Goal: Task Accomplishment & Management: Manage account settings

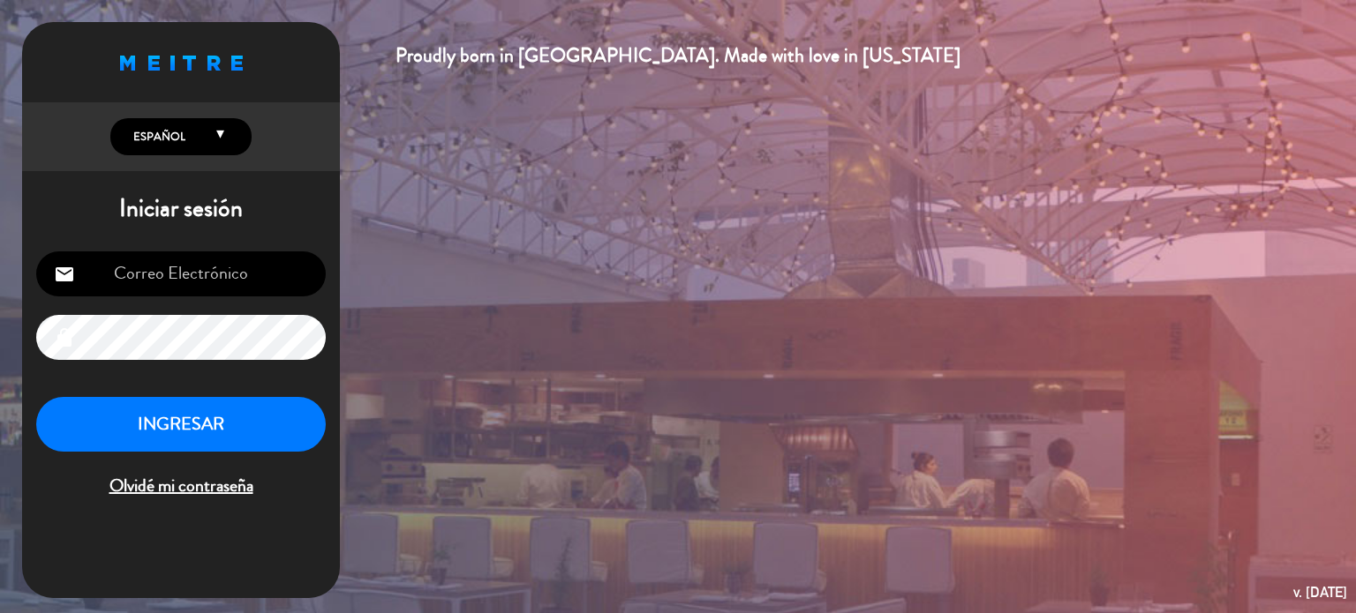
type input "[EMAIL_ADDRESS][DOMAIN_NAME]"
click at [187, 423] on button "INGRESAR" at bounding box center [181, 425] width 290 height 56
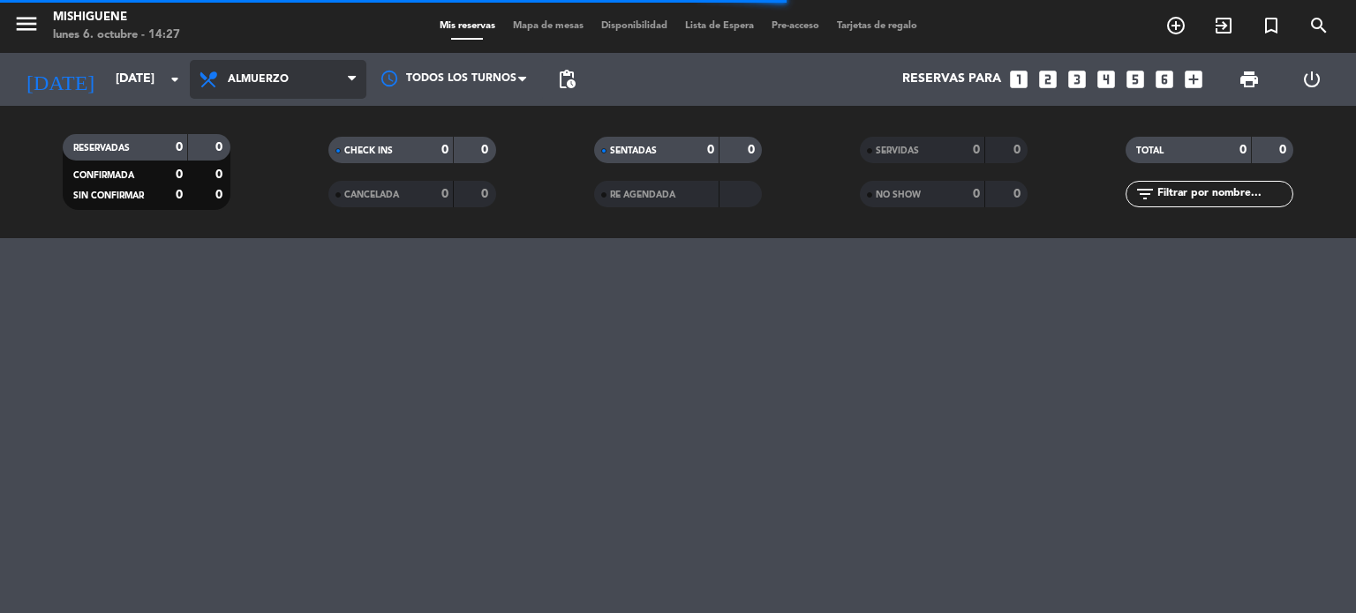
click at [225, 82] on span "Almuerzo" at bounding box center [278, 79] width 177 height 39
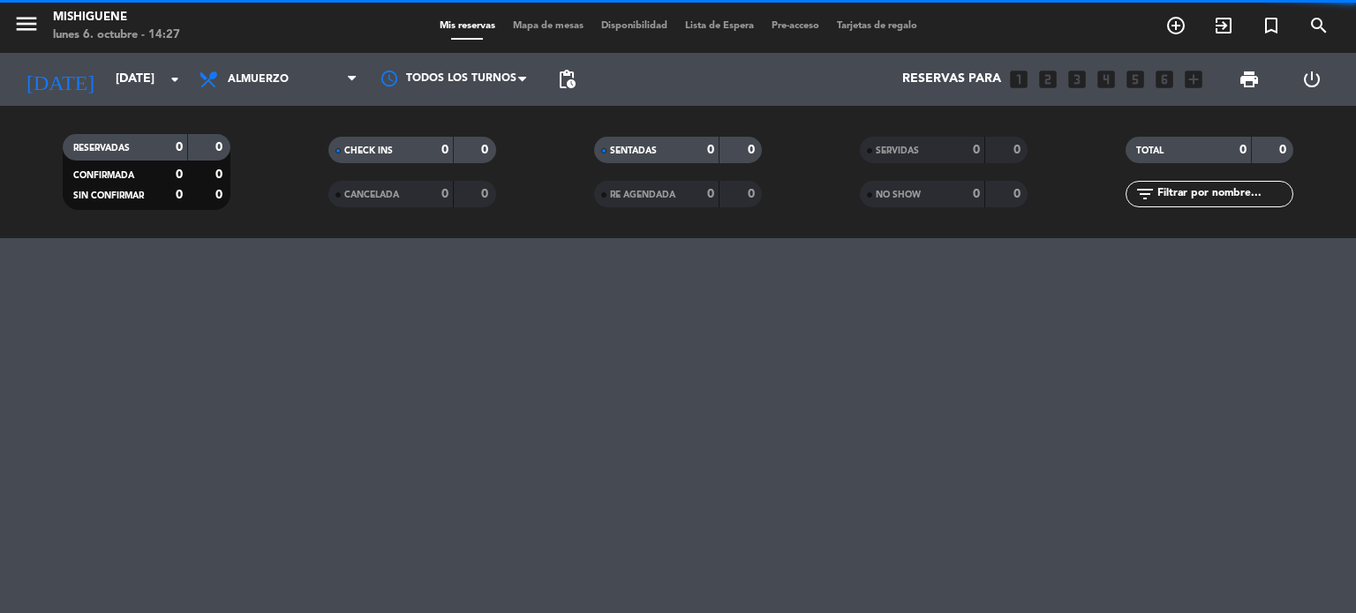
click at [240, 184] on filter-checkbox "RESERVADAS 0 0 CONFIRMADA 0 0 SIN CONFIRMAR 0 0" at bounding box center [146, 172] width 266 height 76
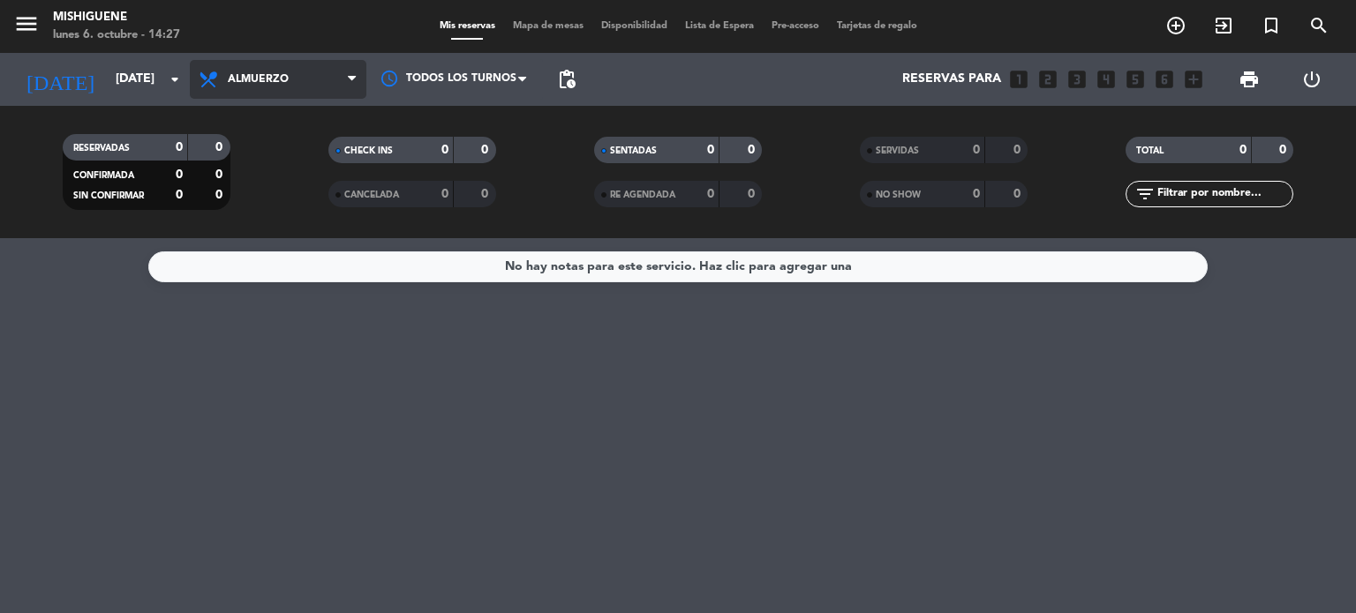
click at [290, 71] on span "Almuerzo" at bounding box center [278, 79] width 177 height 39
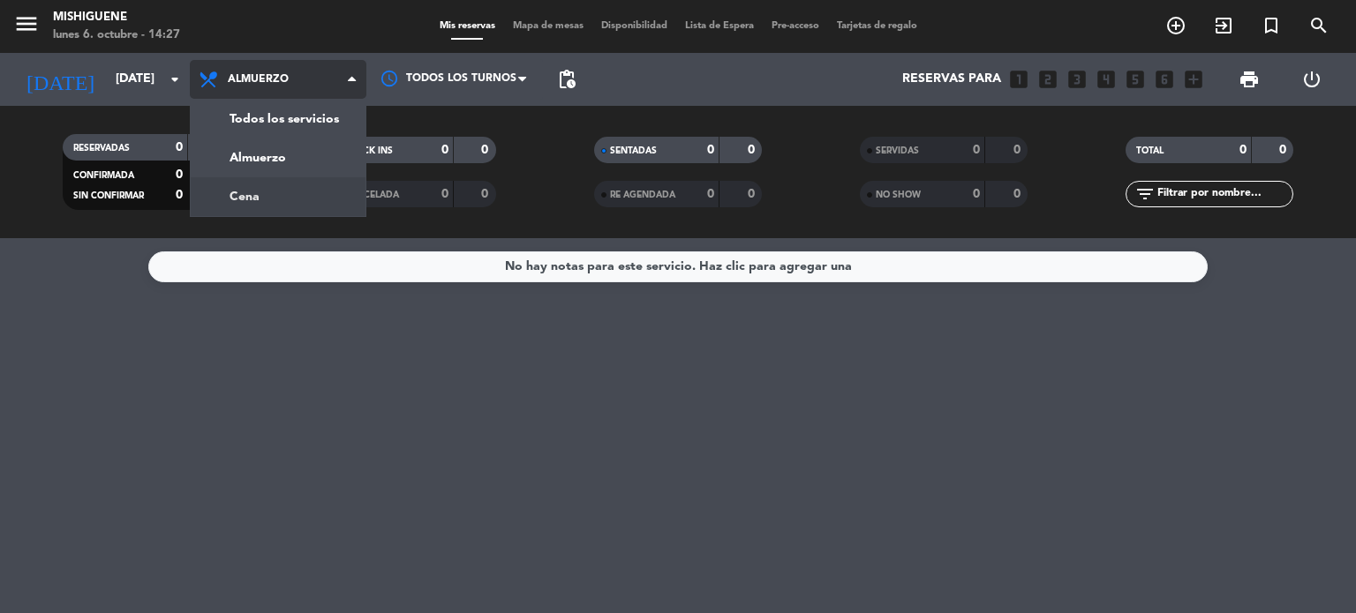
click at [295, 207] on div "menu Mishiguene [DATE] 6. octubre - 14:27 Mis reservas Mapa de mesas Disponibil…" at bounding box center [678, 119] width 1356 height 238
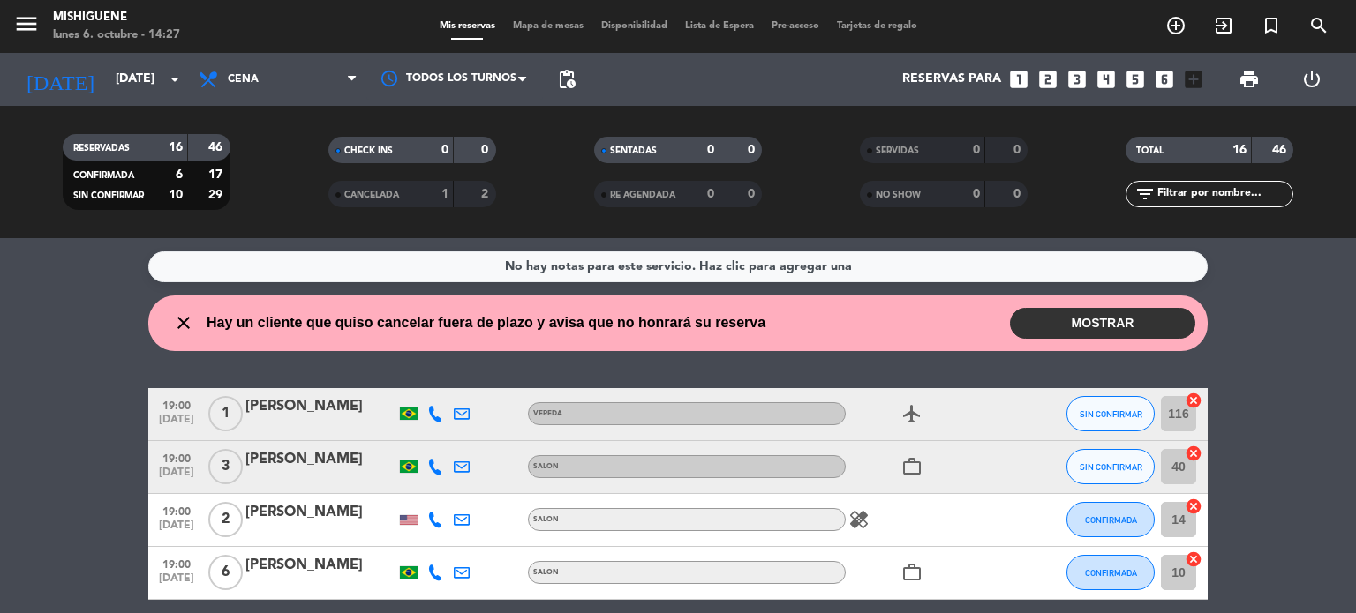
click at [1075, 328] on button "MOSTRAR" at bounding box center [1102, 323] width 185 height 31
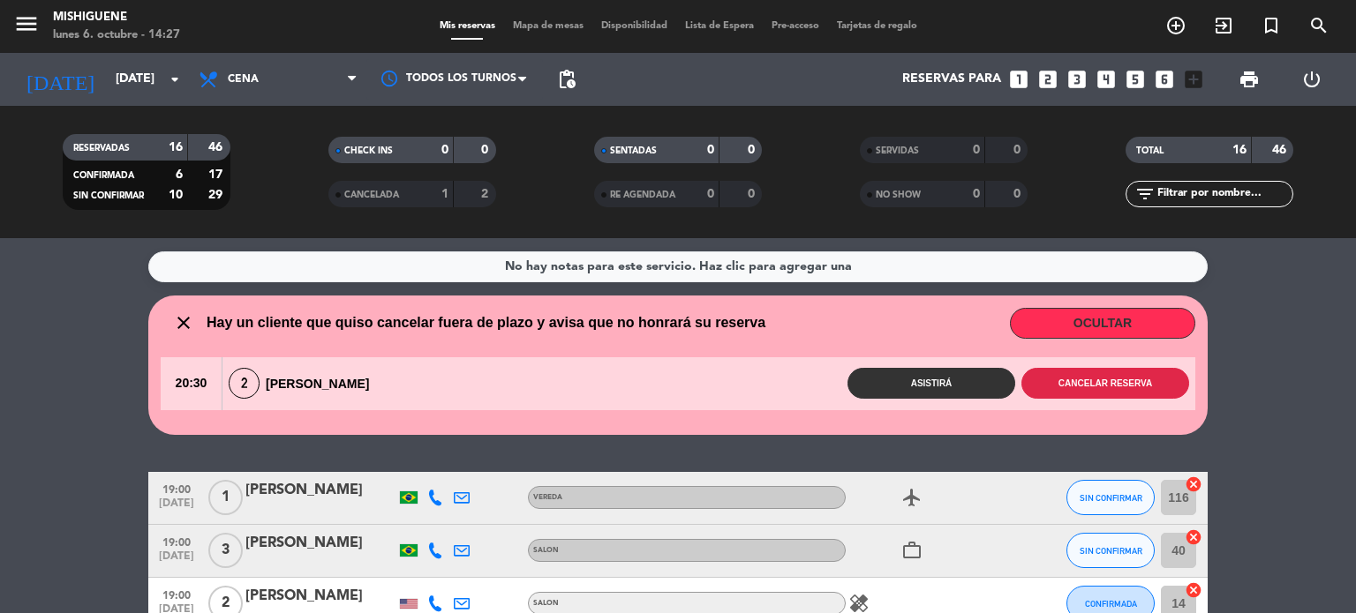
click at [1055, 384] on button "Cancelar reserva" at bounding box center [1105, 383] width 168 height 31
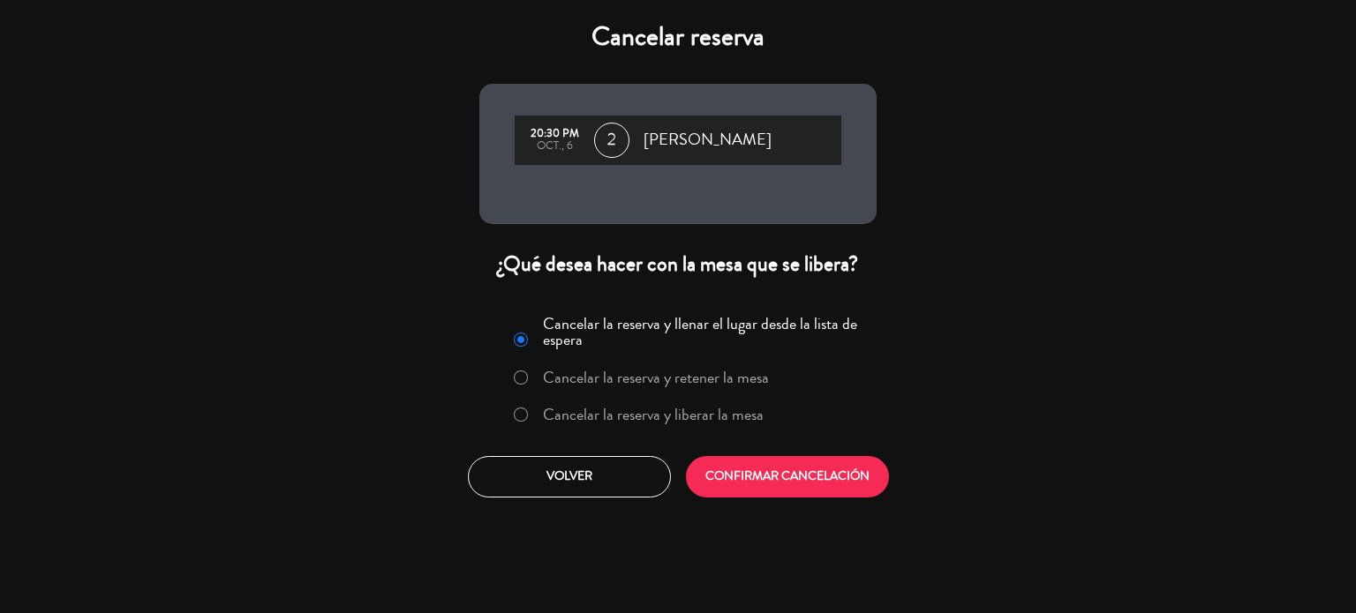
click at [758, 416] on label "Cancelar la reserva y liberar la mesa" at bounding box center [653, 415] width 221 height 16
drag, startPoint x: 793, startPoint y: 504, endPoint x: 791, endPoint y: 489, distance: 15.1
click at [791, 489] on div "Cancelar la reserva y llenar el lugar desde la lista de espera Cancelar la rese…" at bounding box center [678, 404] width 424 height 214
click at [791, 489] on button "CONFIRMAR CANCELACIÓN" at bounding box center [787, 476] width 203 height 41
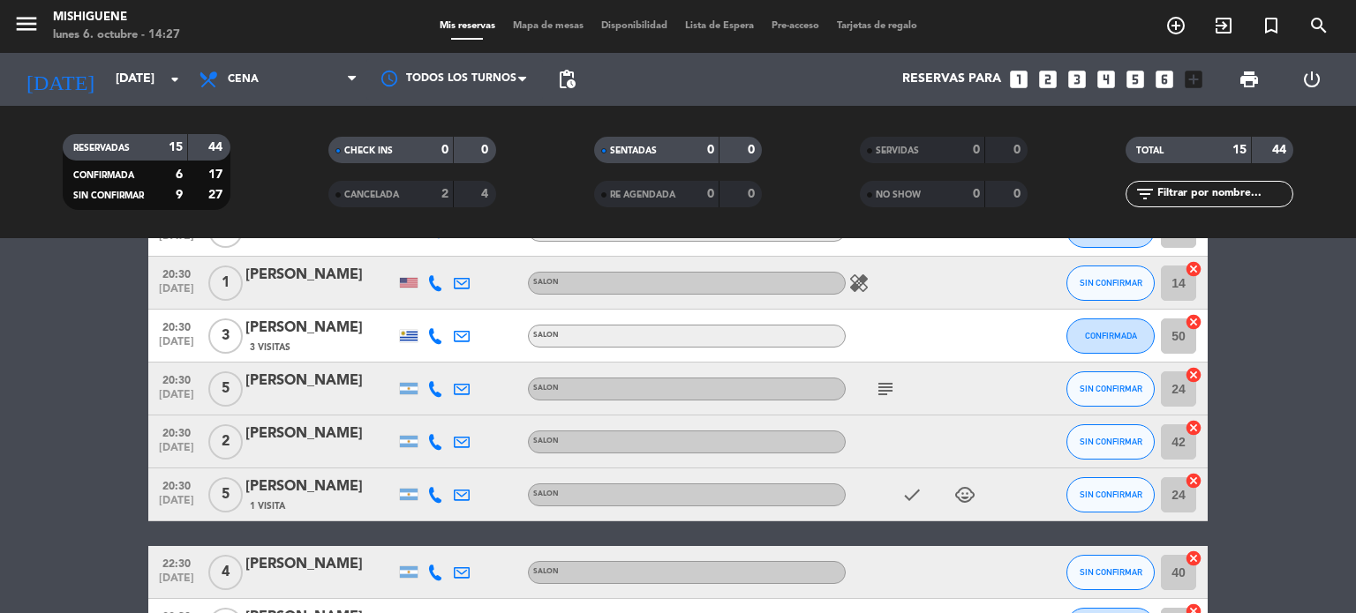
scroll to position [584, 0]
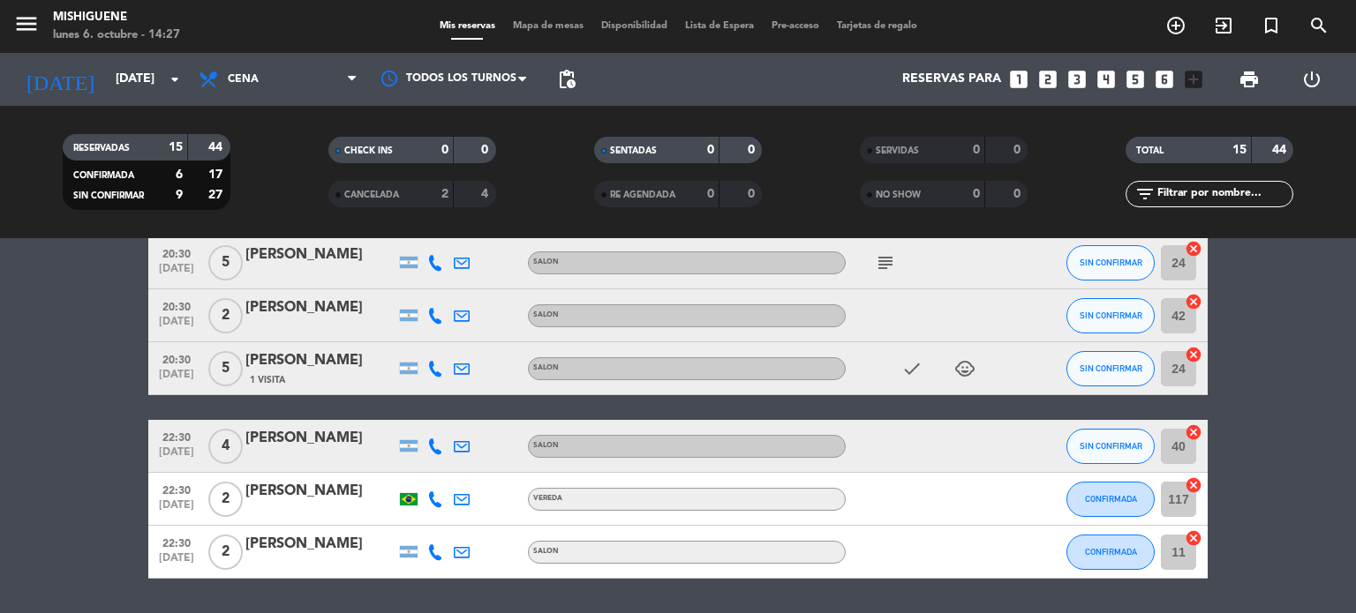
drag, startPoint x: 1257, startPoint y: 305, endPoint x: 1255, endPoint y: 414, distance: 109.5
click at [1255, 414] on div "No hay notas para este servicio. Haz clic para agregar una 19:00 [DATE] 1 [PERS…" at bounding box center [678, 425] width 1356 height 375
drag, startPoint x: 1355, startPoint y: 346, endPoint x: 1355, endPoint y: 289, distance: 57.4
click at [1355, 289] on bookings-row "19:00 [DATE] 1 [PERSON_NAME] VEREDA airplanemode_active SIN CONFIRMAR 116 cance…" at bounding box center [678, 157] width 1356 height 844
